Goal: Task Accomplishment & Management: Complete application form

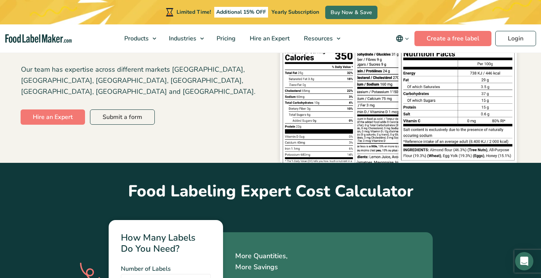
scroll to position [121, 0]
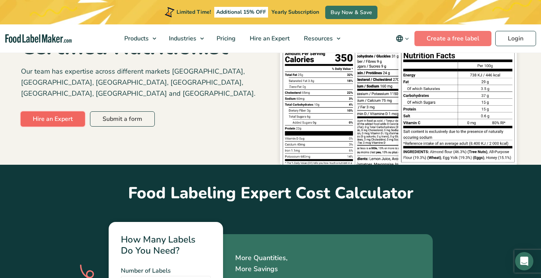
click at [37, 112] on link "Hire an Expert" at bounding box center [53, 118] width 64 height 15
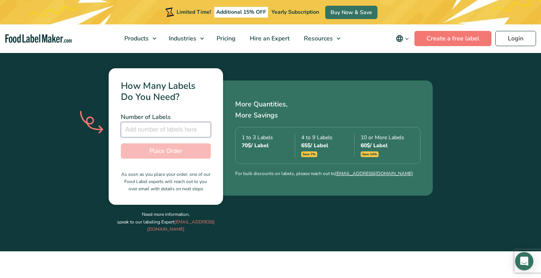
click at [137, 122] on input "number" at bounding box center [166, 129] width 90 height 15
type input "-1"
click at [204, 122] on input "-1" at bounding box center [166, 129] width 90 height 15
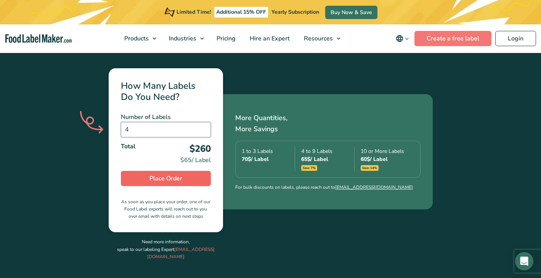
type input "4"
click at [183, 171] on button "Place Order" at bounding box center [166, 178] width 90 height 15
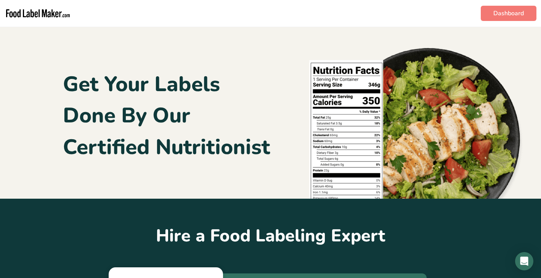
type input "4"
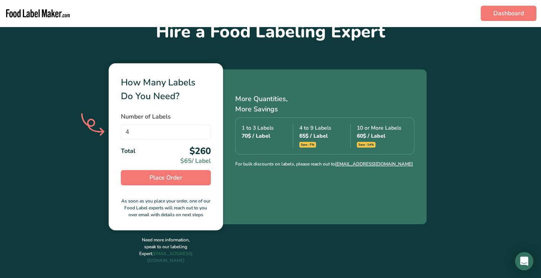
scroll to position [208, 0]
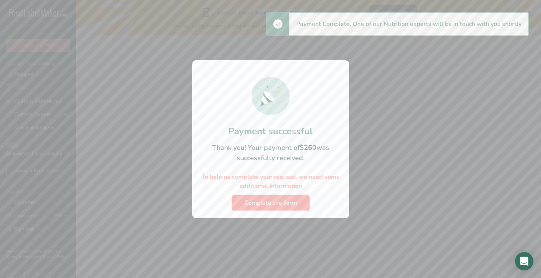
click at [267, 201] on span "Complete the form" at bounding box center [270, 202] width 53 height 9
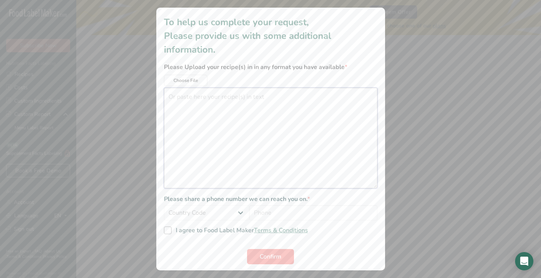
click at [190, 98] on textarea "additional information modal" at bounding box center [271, 138] width 214 height 101
type textarea "I"
click at [310, 98] on textarea "Here are the 4 labels I need generated for my spices 1) Original Crushed Red Pe…" at bounding box center [271, 138] width 214 height 101
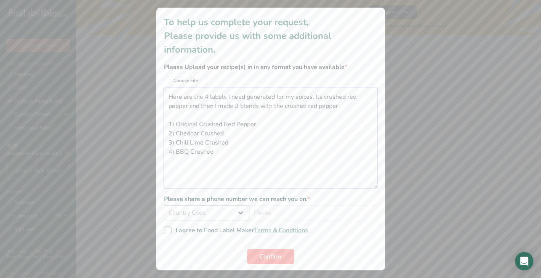
type textarea "Here are the 4 labels I need generated for my spices. Its crushed red pepper an…"
click at [205, 213] on select "Country Code [GEOGRAPHIC_DATA] (+93) [GEOGRAPHIC_DATA] (+358) [GEOGRAPHIC_DATA]…" at bounding box center [206, 212] width 85 height 15
click at [243, 210] on select "[GEOGRAPHIC_DATA] (+93) [GEOGRAPHIC_DATA] (+358) [GEOGRAPHIC_DATA] (+355) [GEOG…" at bounding box center [206, 212] width 85 height 15
click at [164, 205] on select "[GEOGRAPHIC_DATA] (+93) [GEOGRAPHIC_DATA] (+358) [GEOGRAPHIC_DATA] (+355) [GEOG…" at bounding box center [206, 212] width 85 height 15
select select "+1"
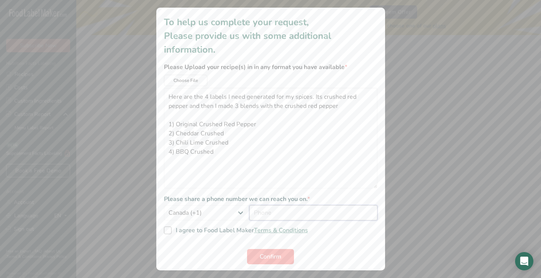
click at [284, 214] on input "additional information modal" at bounding box center [313, 212] width 128 height 15
type input "3236058230"
click at [172, 231] on span "I agree to Food Label Maker Terms & Conditions" at bounding box center [240, 230] width 137 height 8
click at [169, 231] on input "I agree to Food Label Maker Terms & Conditions" at bounding box center [166, 230] width 5 height 5
checkbox input "true"
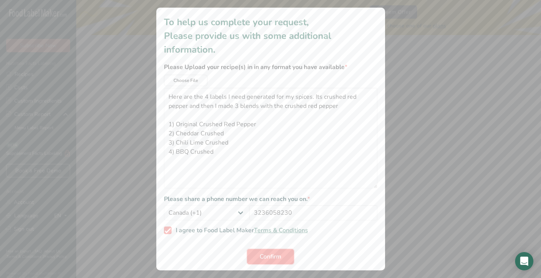
click at [281, 258] on button "Confirm" at bounding box center [270, 256] width 47 height 15
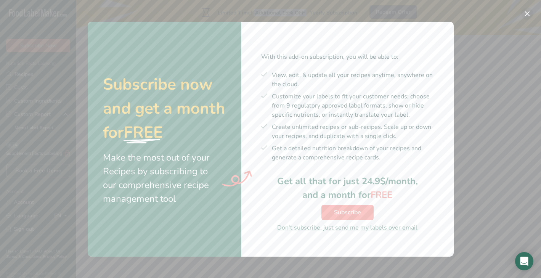
click at [525, 14] on button "Subscription Offer" at bounding box center [527, 14] width 12 height 12
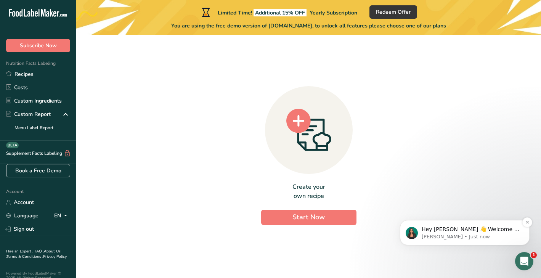
click at [428, 233] on p "[PERSON_NAME] • Just now" at bounding box center [471, 236] width 98 height 7
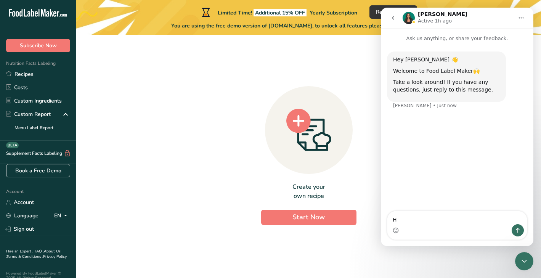
type textarea "Hi"
type textarea "How do I have my labels generated?"
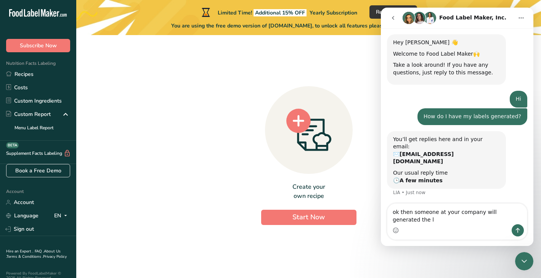
scroll to position [25, 0]
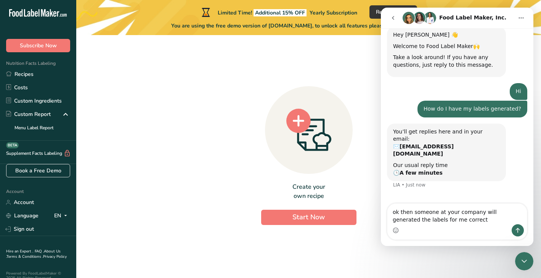
type textarea "ok then someone at your company will generated the labels for me correct?"
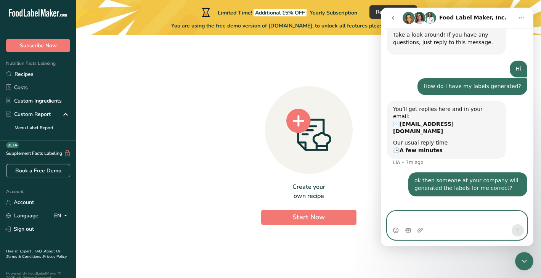
click at [448, 223] on textarea "Message…" at bounding box center [457, 217] width 140 height 13
